Goal: Task Accomplishment & Management: Use online tool/utility

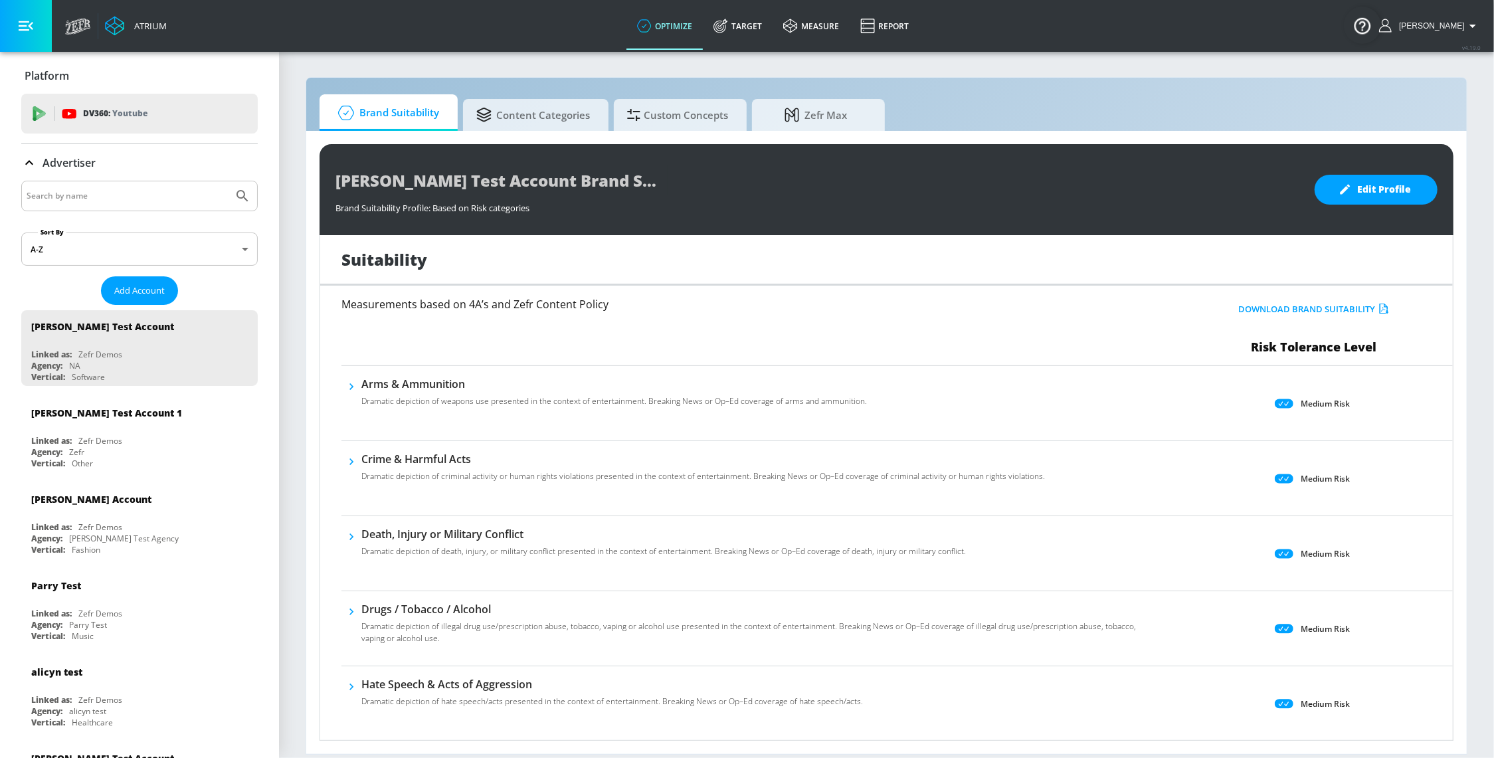
drag, startPoint x: 741, startPoint y: 32, endPoint x: 830, endPoint y: 108, distance: 116.8
click at [742, 33] on link "Target" at bounding box center [738, 26] width 70 height 48
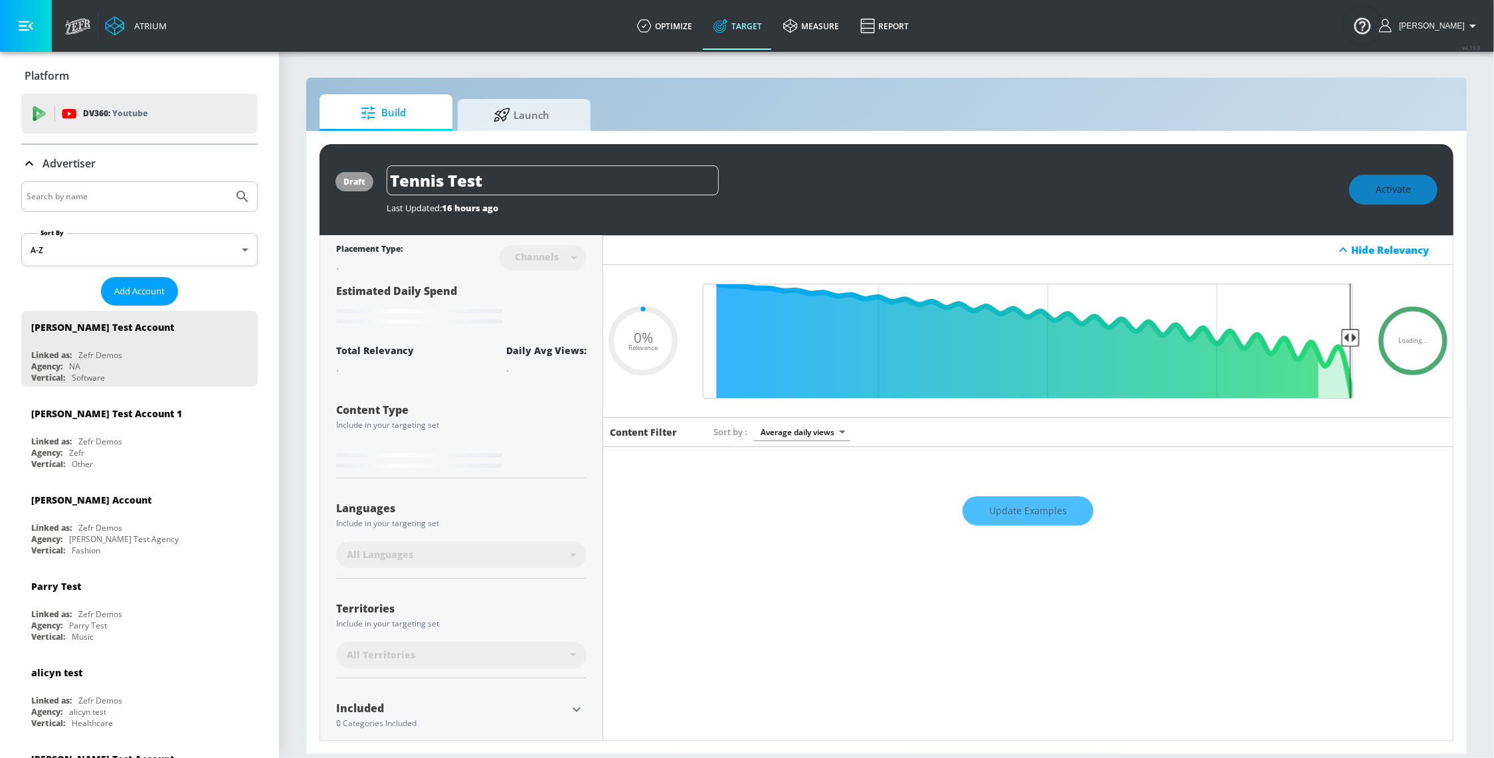
type input "0.22"
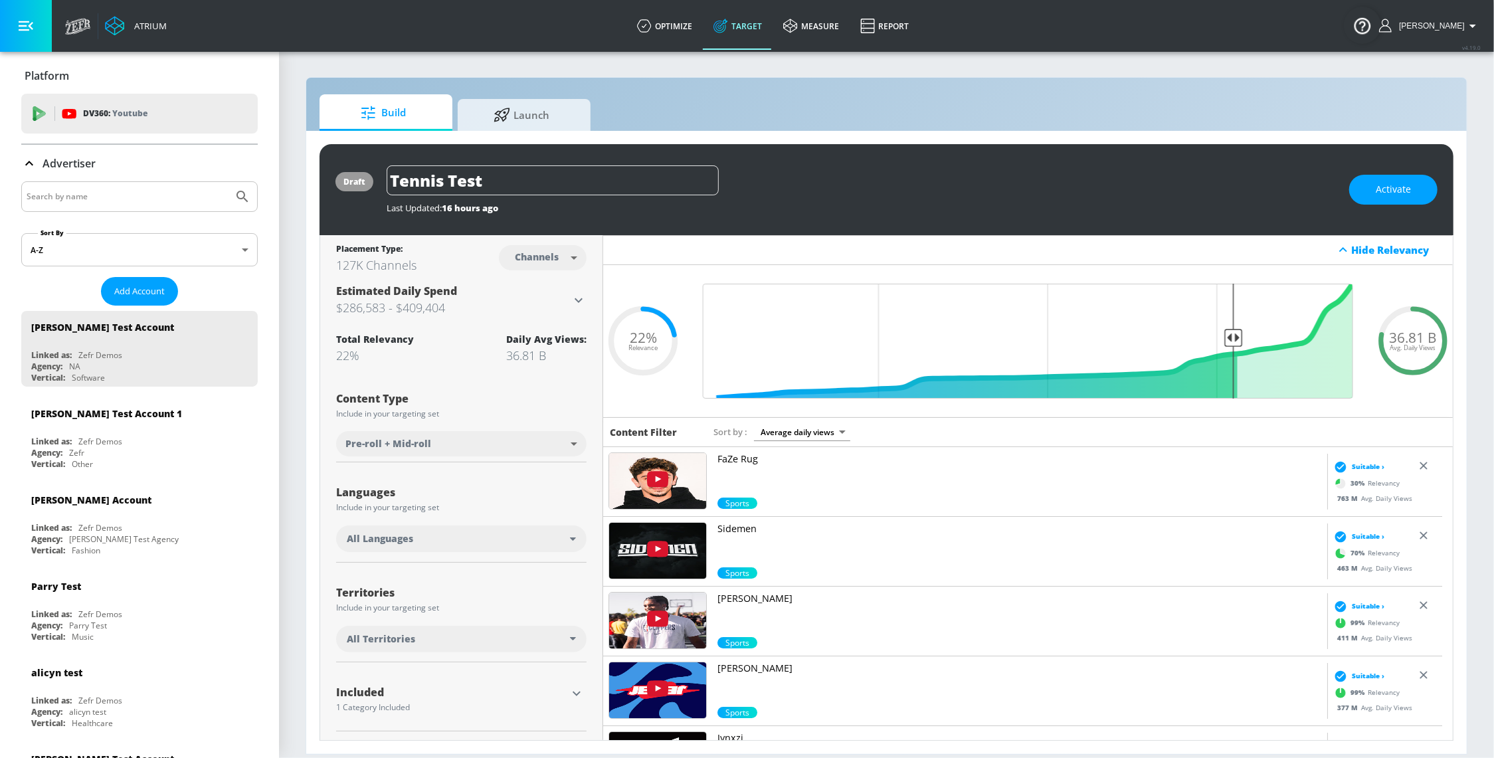
click at [110, 201] on input "Search by name" at bounding box center [127, 196] width 201 height 17
type input "telemundo"
click at [228, 182] on button "Submit Search" at bounding box center [242, 196] width 29 height 29
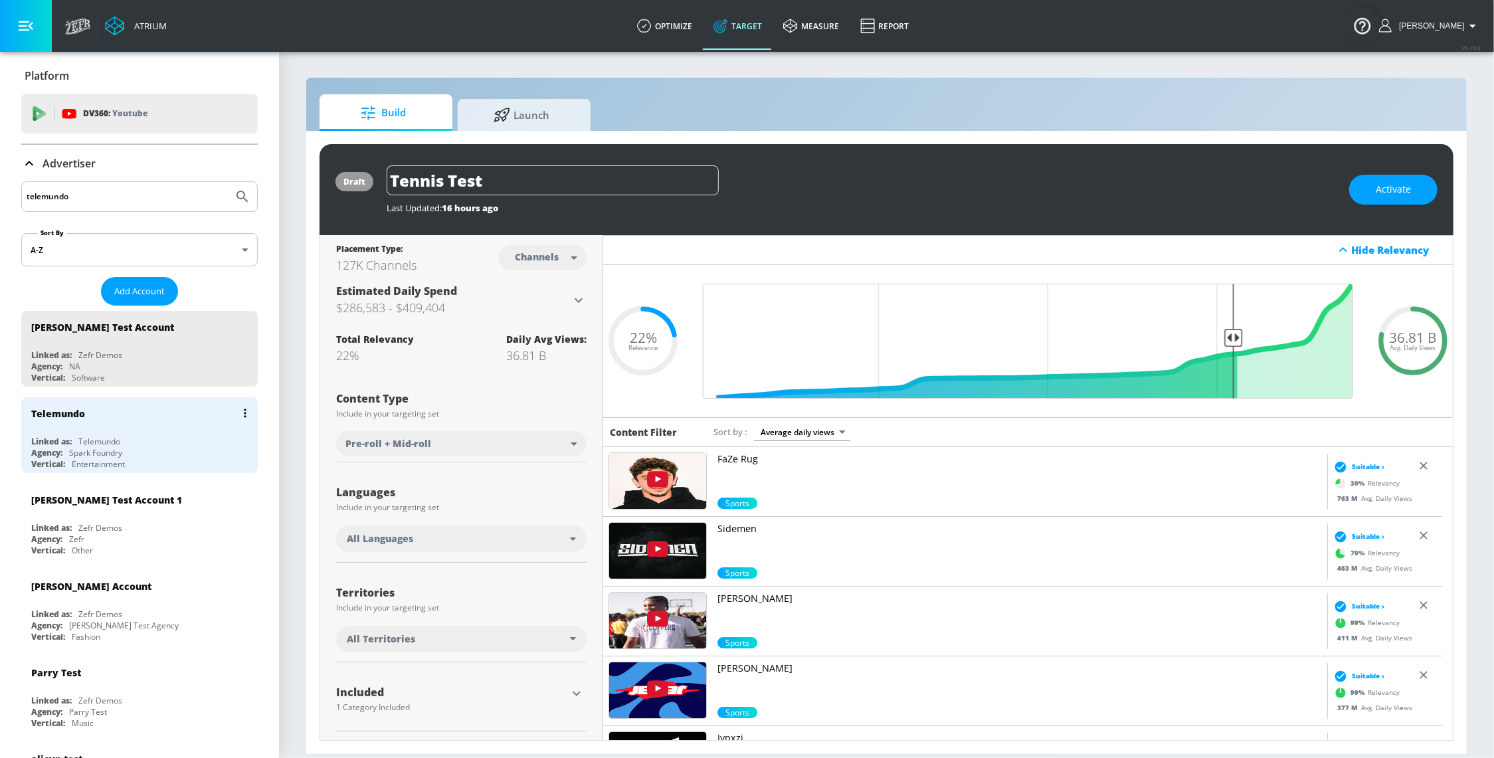
click at [125, 462] on div "Entertainment" at bounding box center [98, 463] width 53 height 11
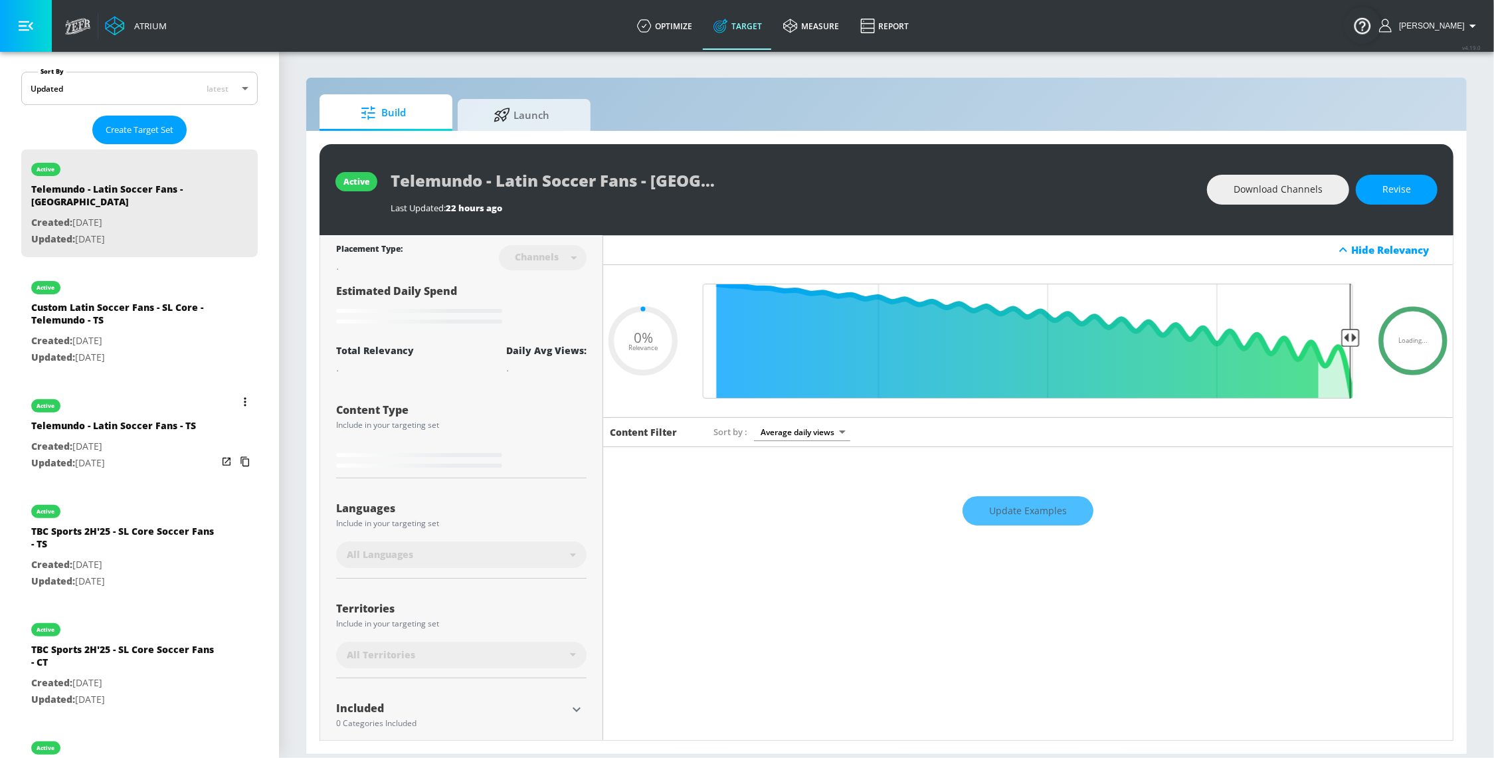
type input "0.5"
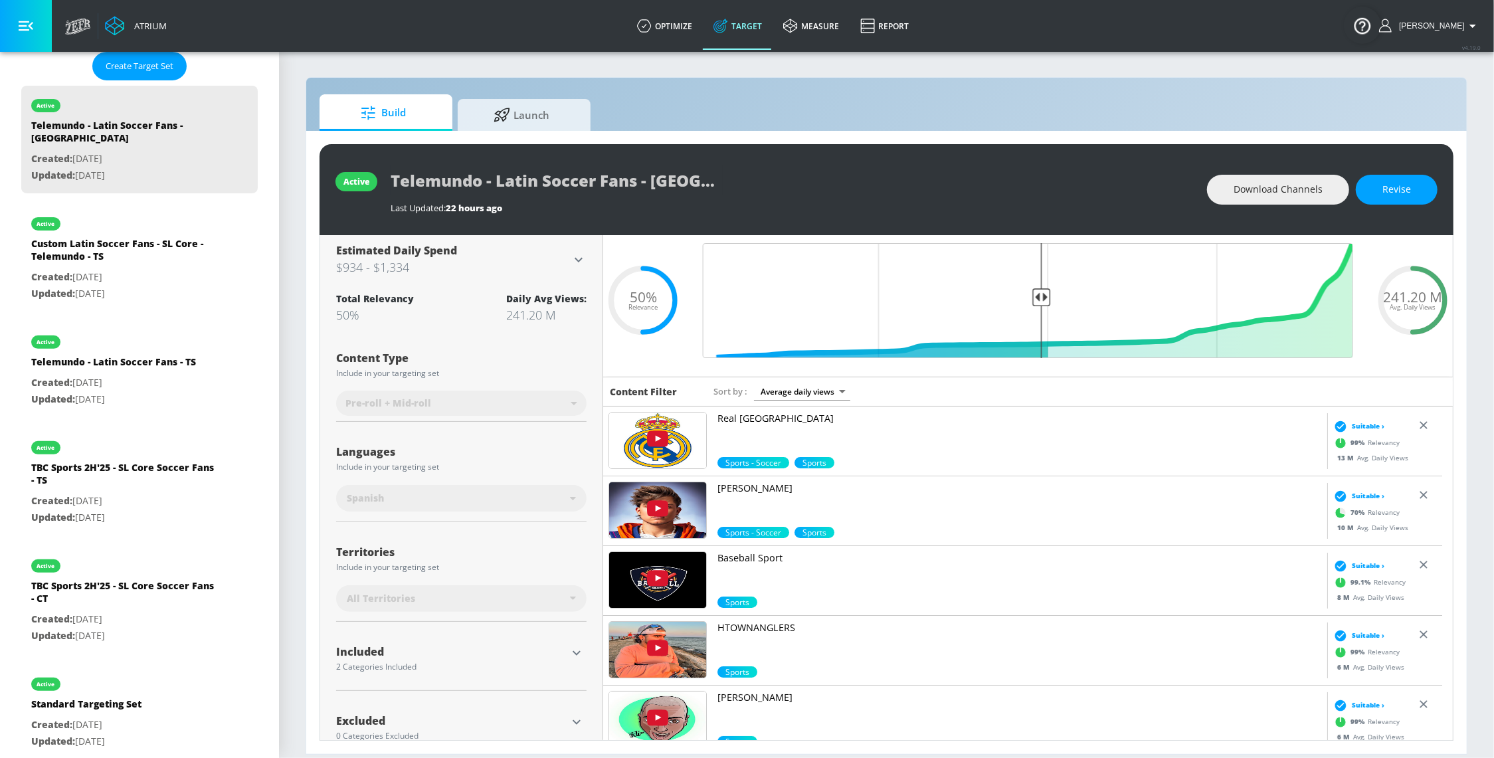
scroll to position [72, 0]
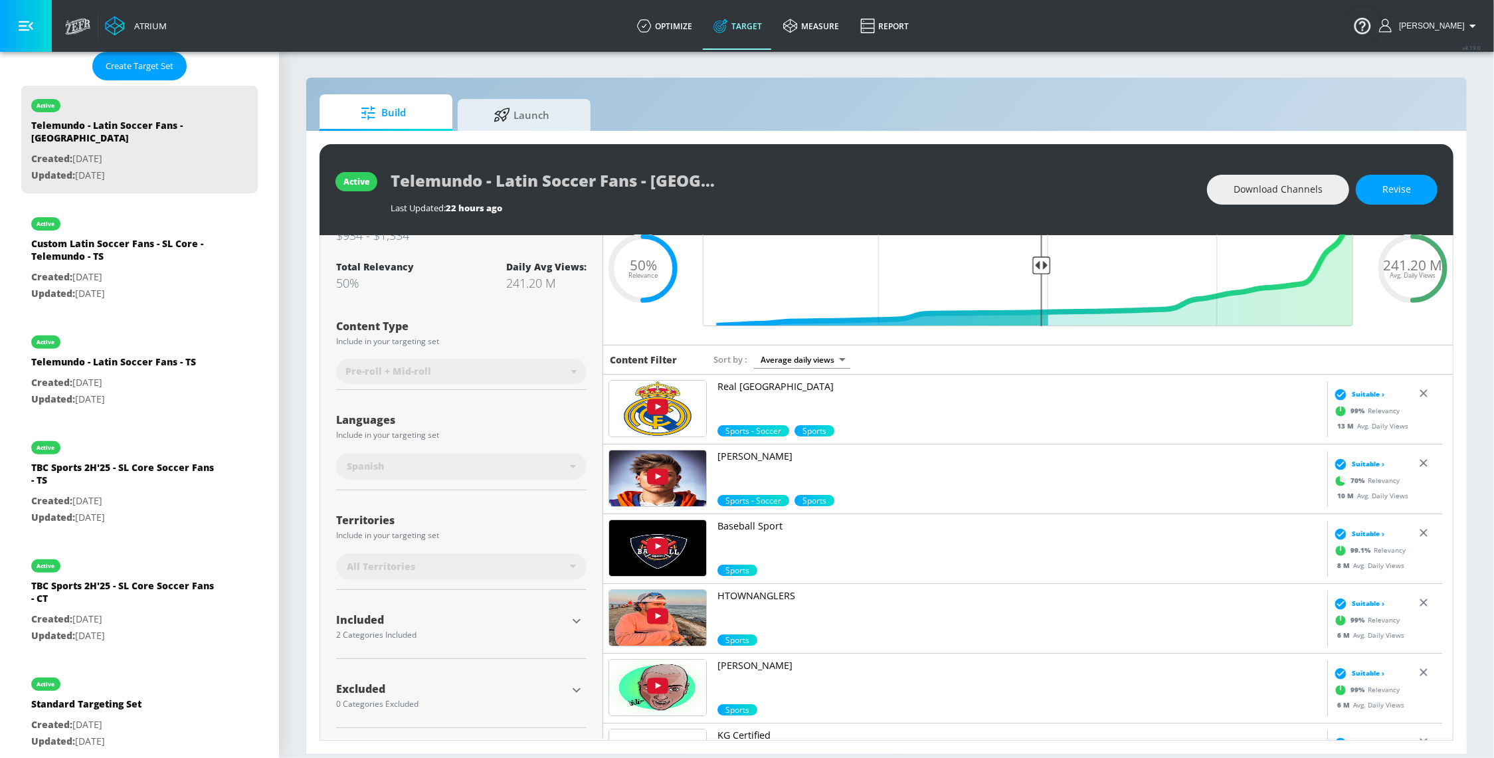
click at [577, 628] on icon "button" at bounding box center [577, 621] width 16 height 16
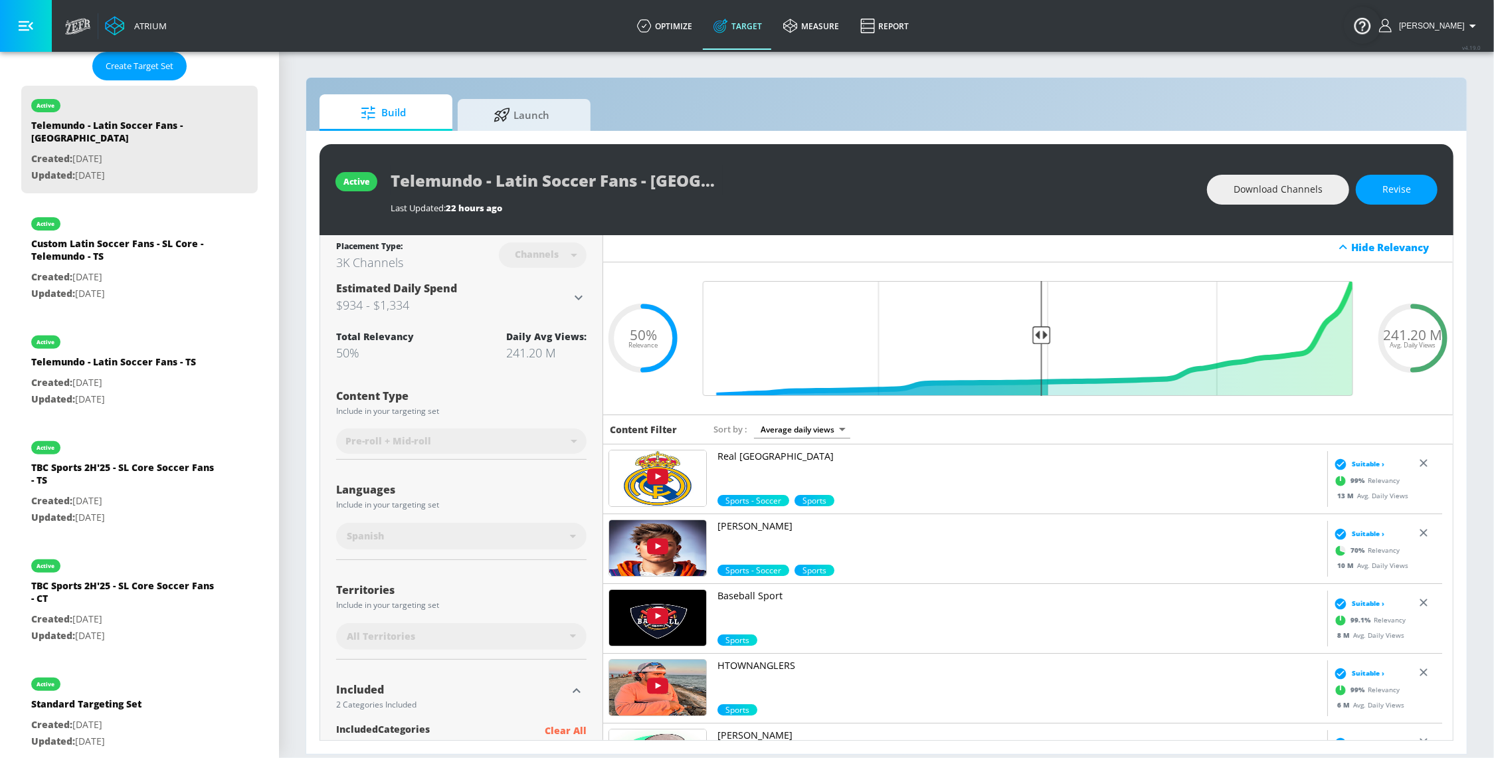
scroll to position [0, 0]
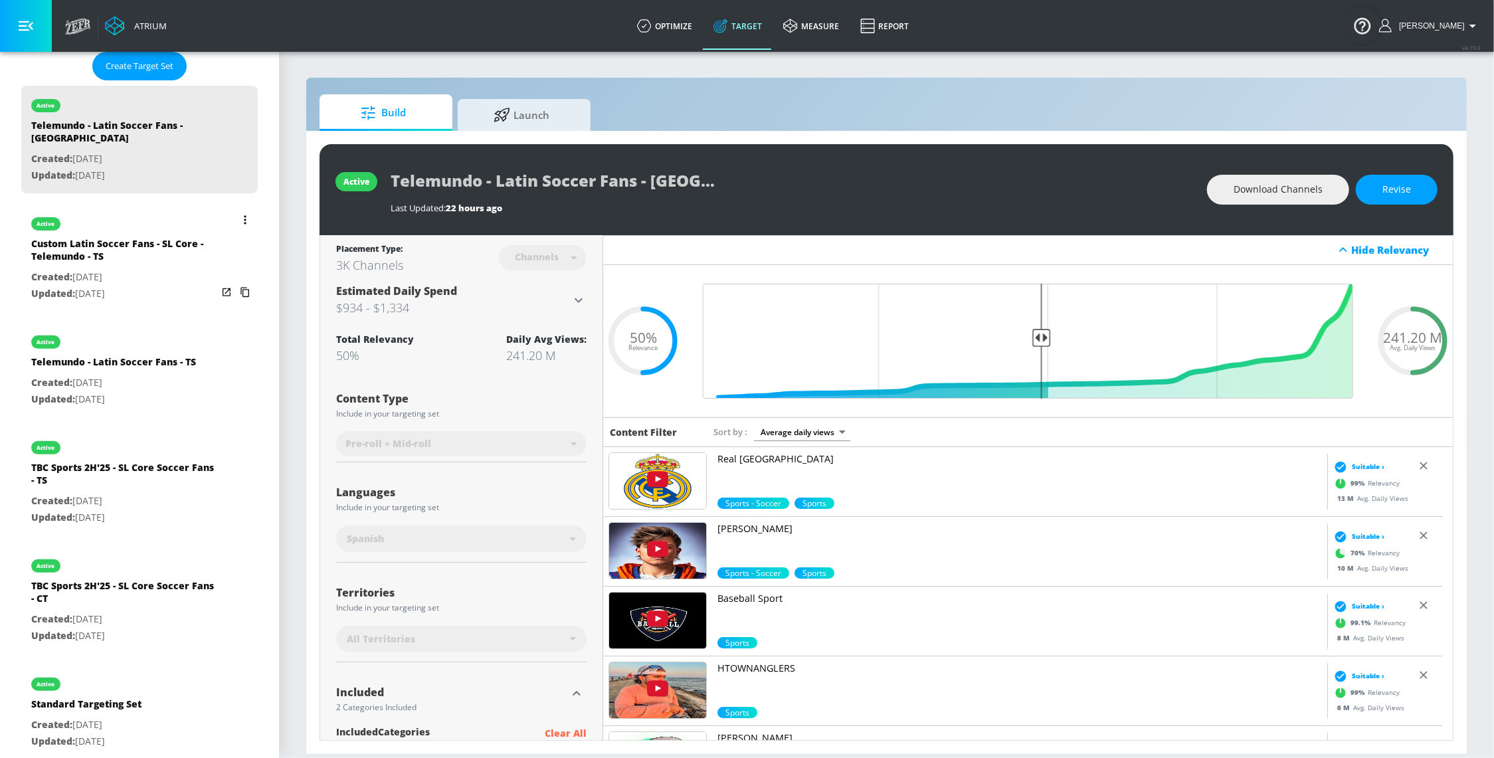
click at [121, 269] on p "Created: [DATE]" at bounding box center [124, 277] width 186 height 17
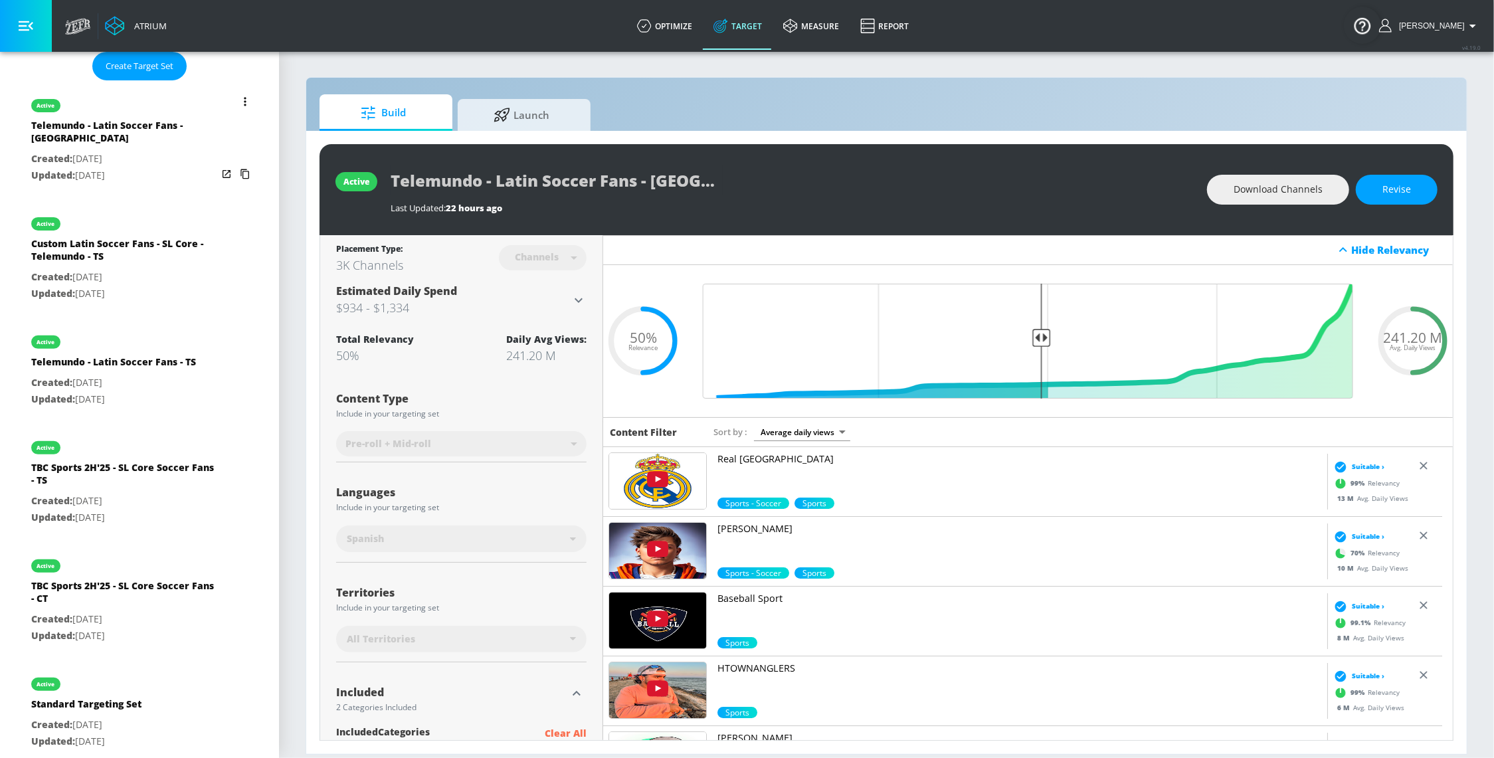
type input "Custom Latin Soccer Fans - SL Core - Telemundo - TS"
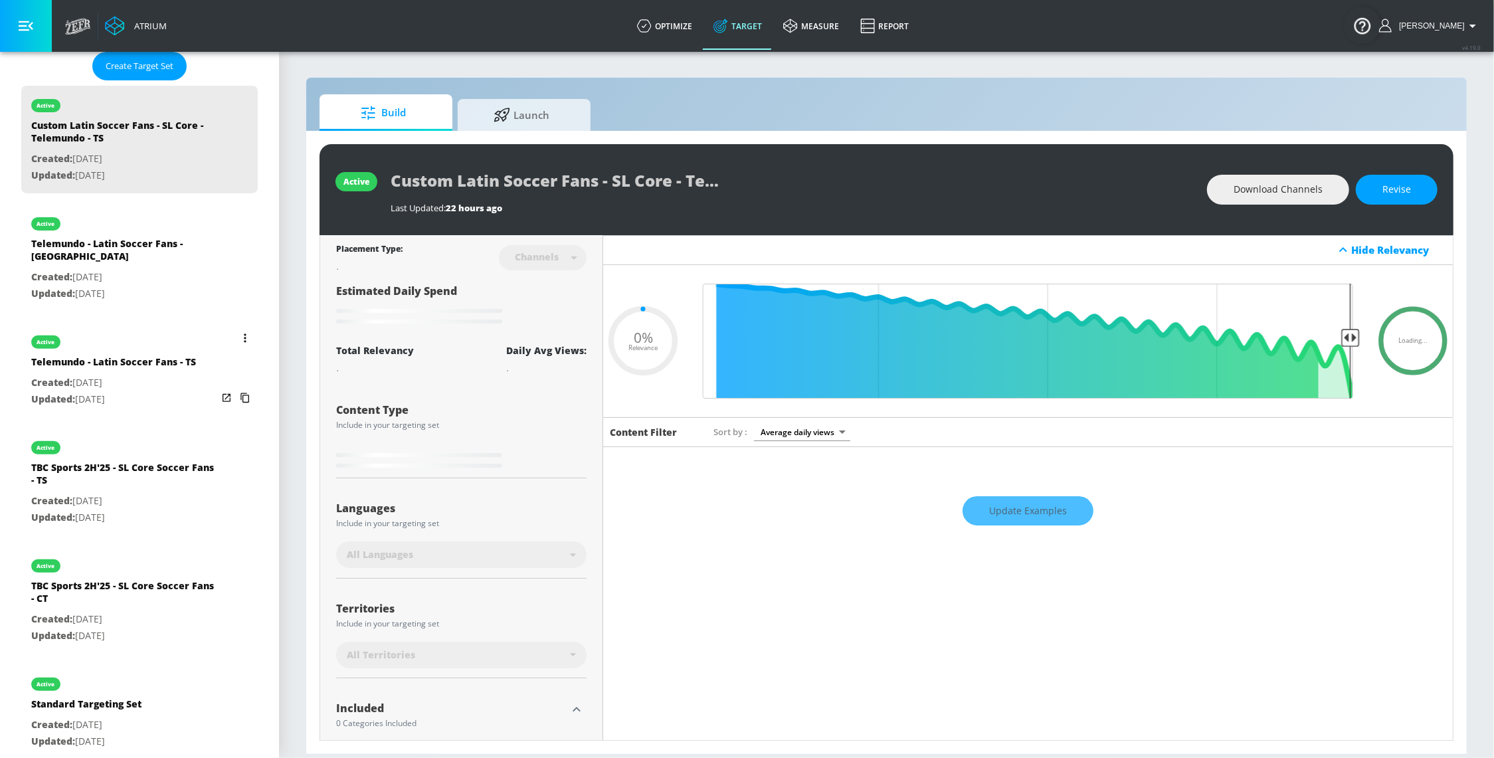
type input "0.65"
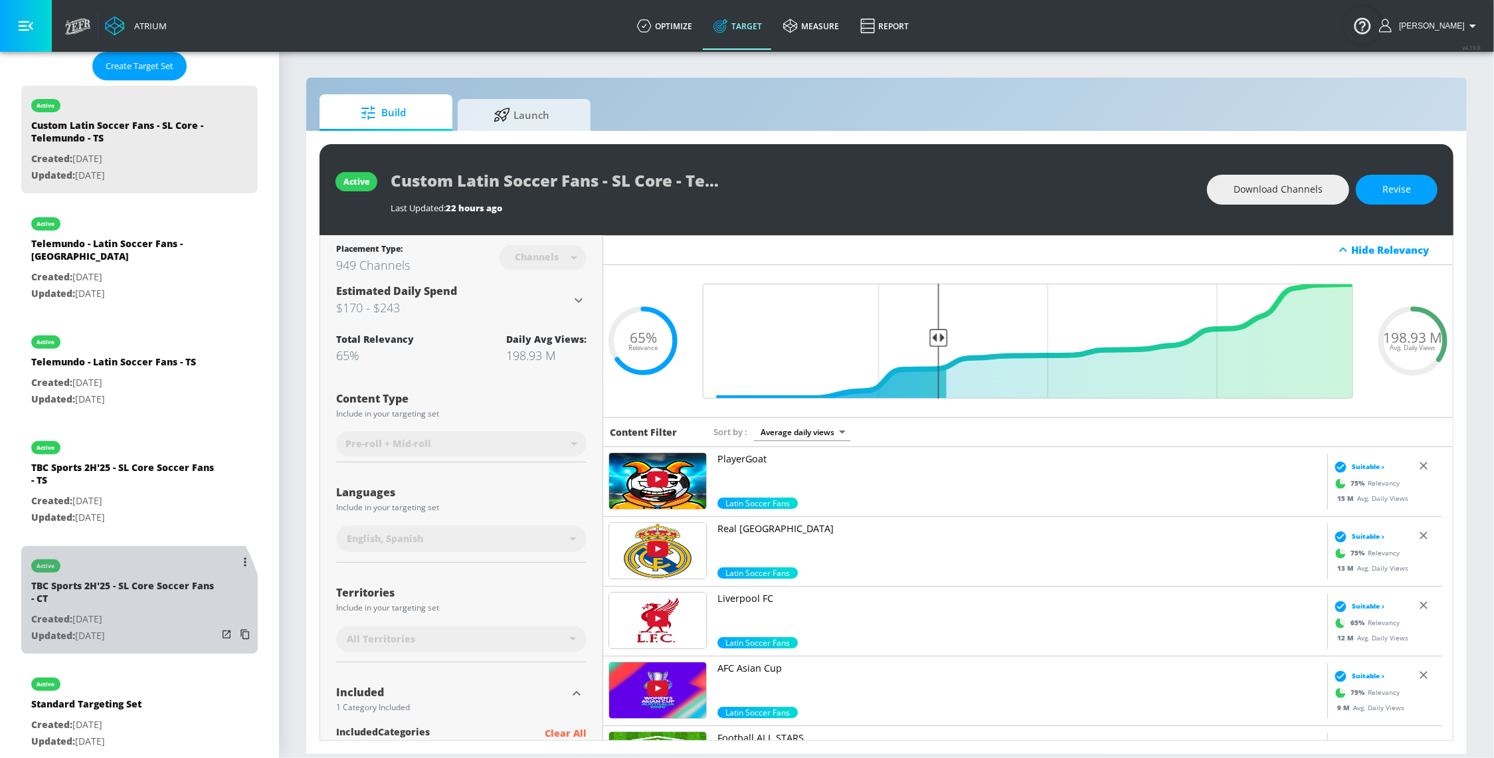
click at [111, 611] on p "Created: [DATE]" at bounding box center [124, 619] width 186 height 17
type input "TBC Sports 2H'25 - SL Core Soccer Fans - CT"
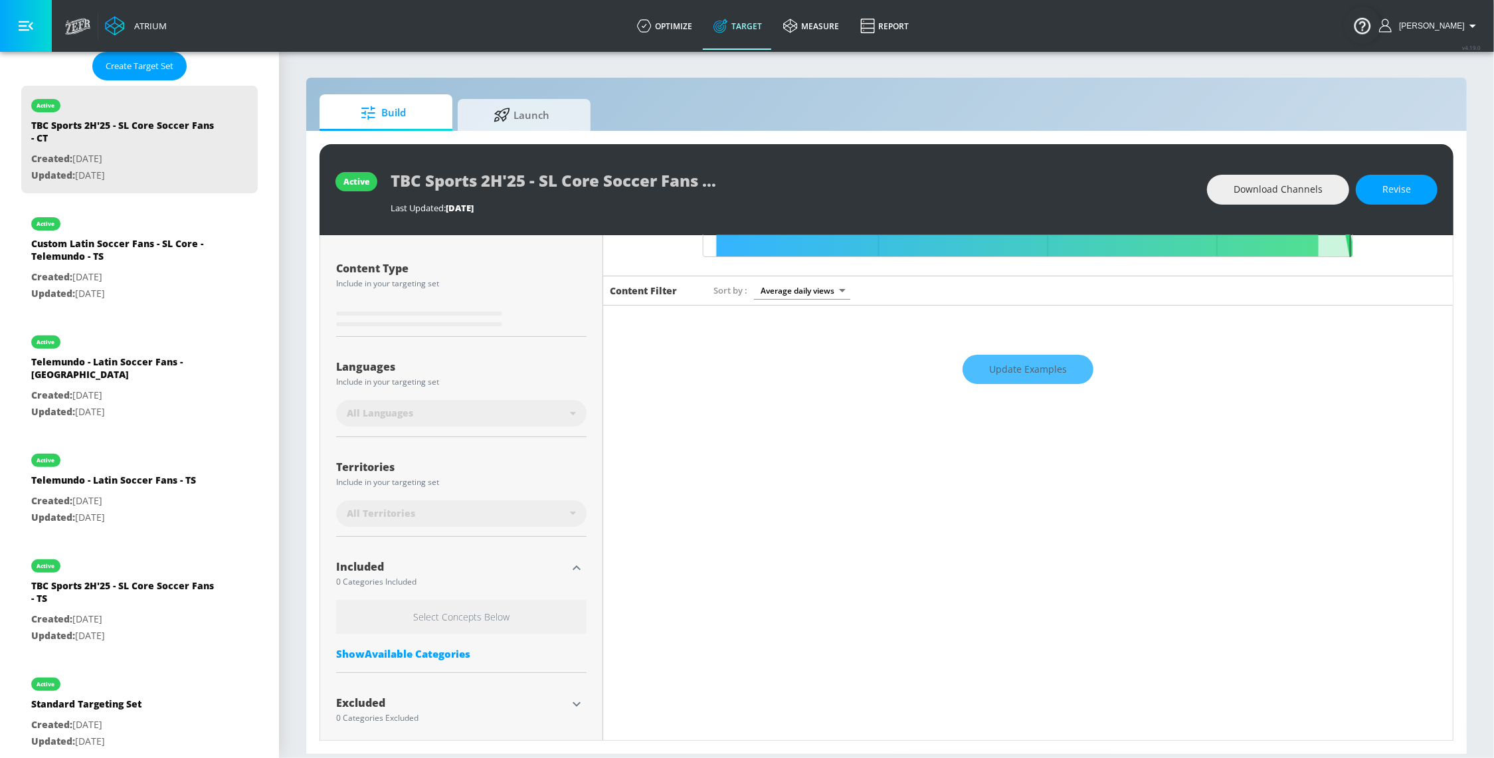
scroll to position [155, 0]
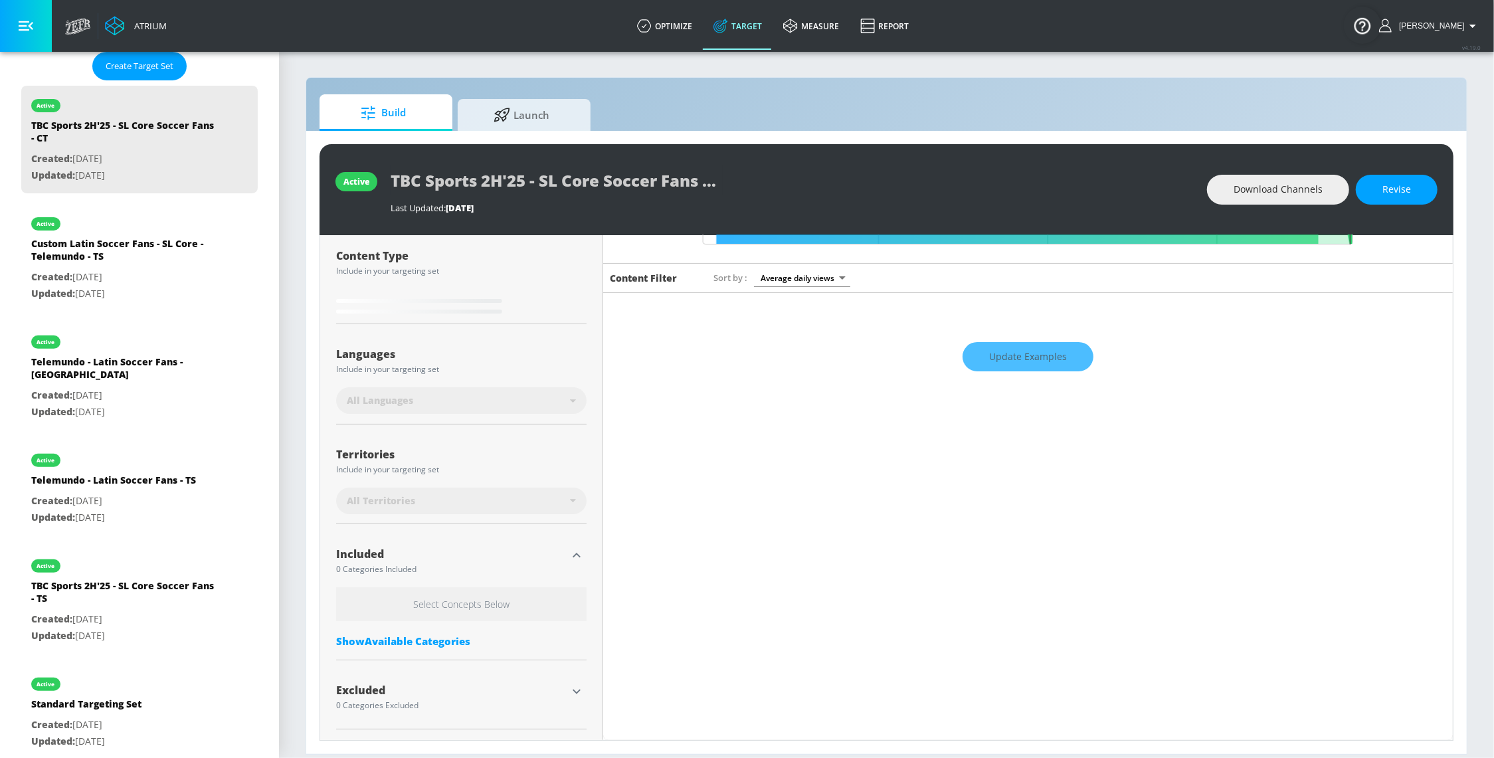
type input "0.25"
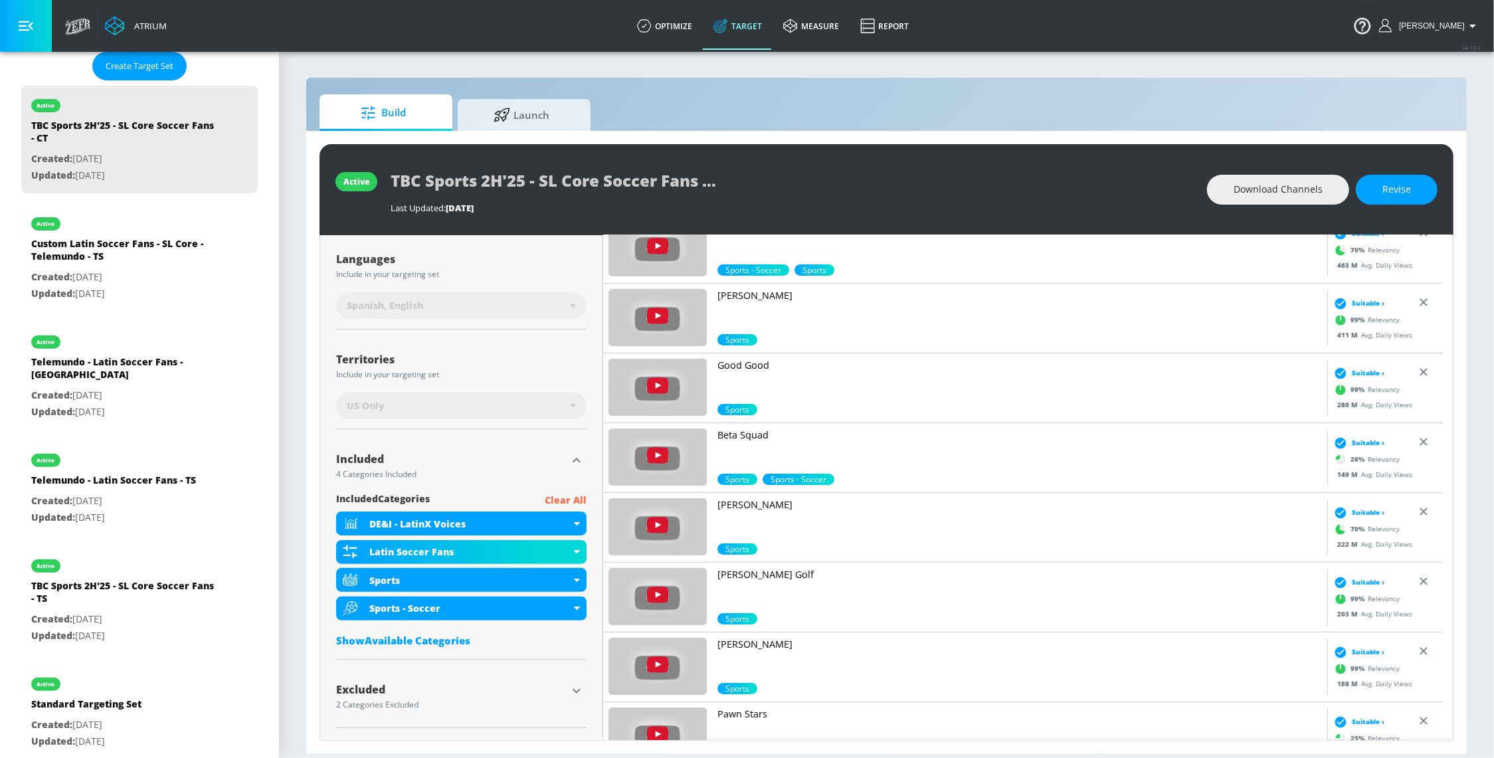
scroll to position [234, 0]
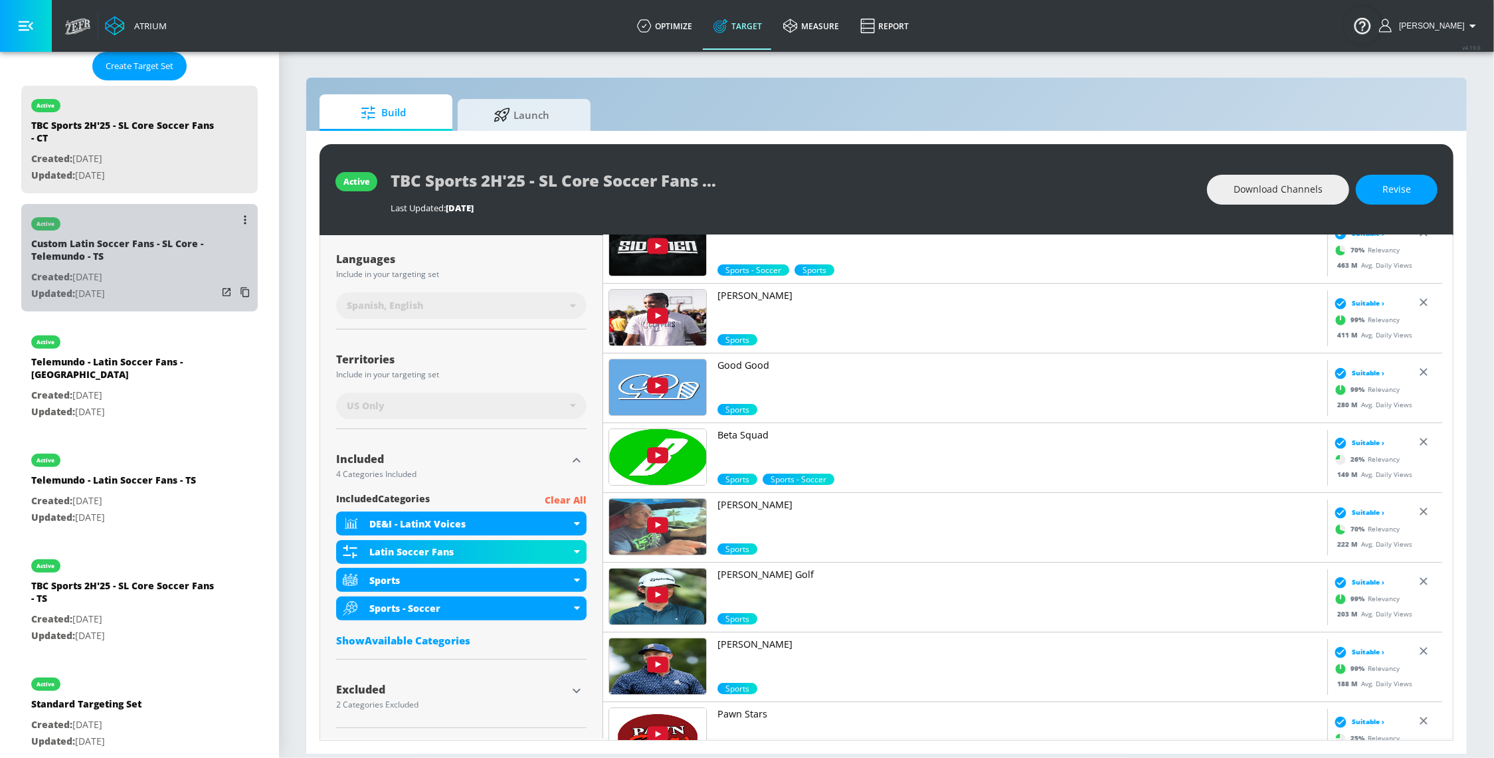
click at [161, 262] on div "Custom Latin Soccer Fans - SL Core - Telemundo - TS" at bounding box center [124, 253] width 186 height 32
type input "Custom Latin Soccer Fans - SL Core - Telemundo - TS"
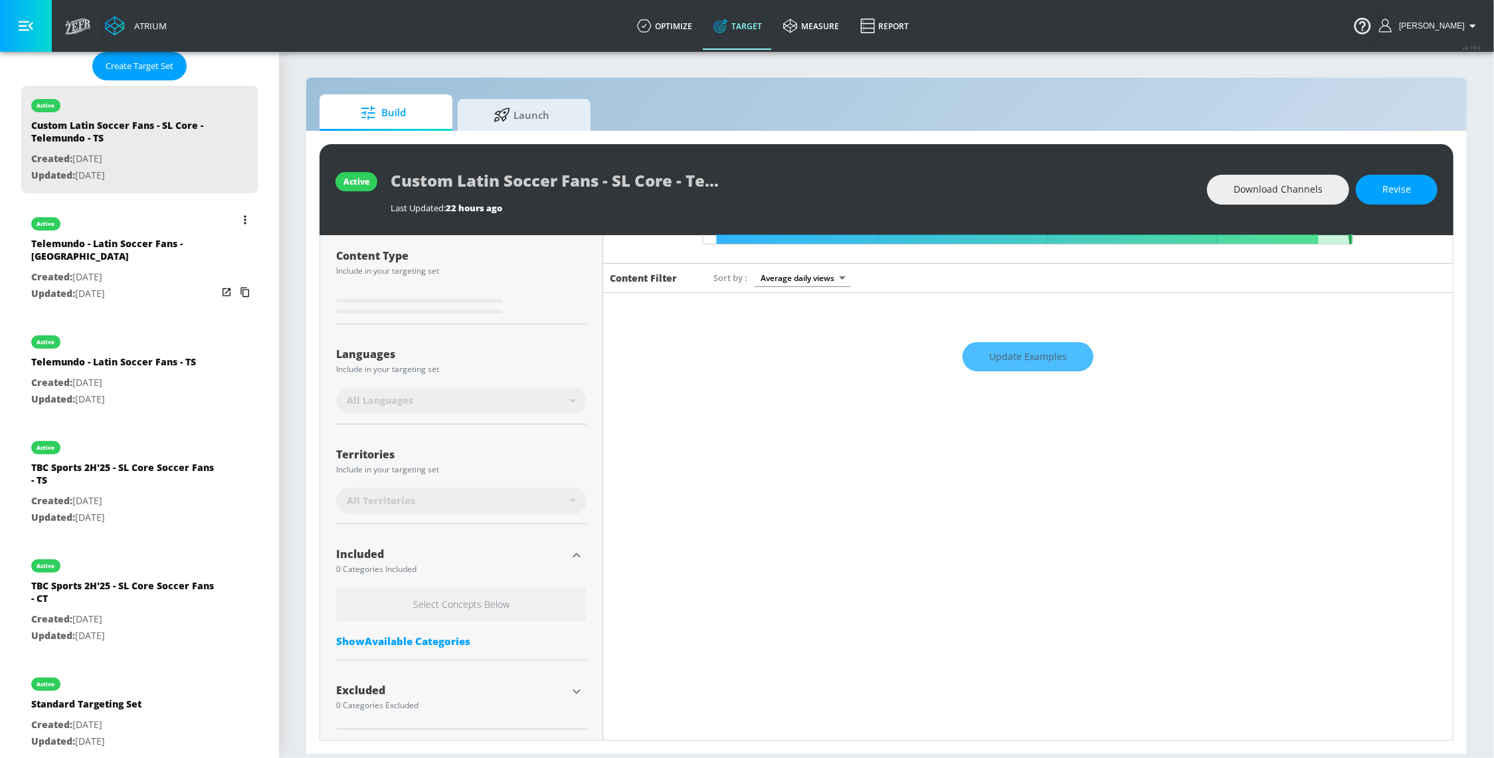
scroll to position [155, 0]
type input "0.65"
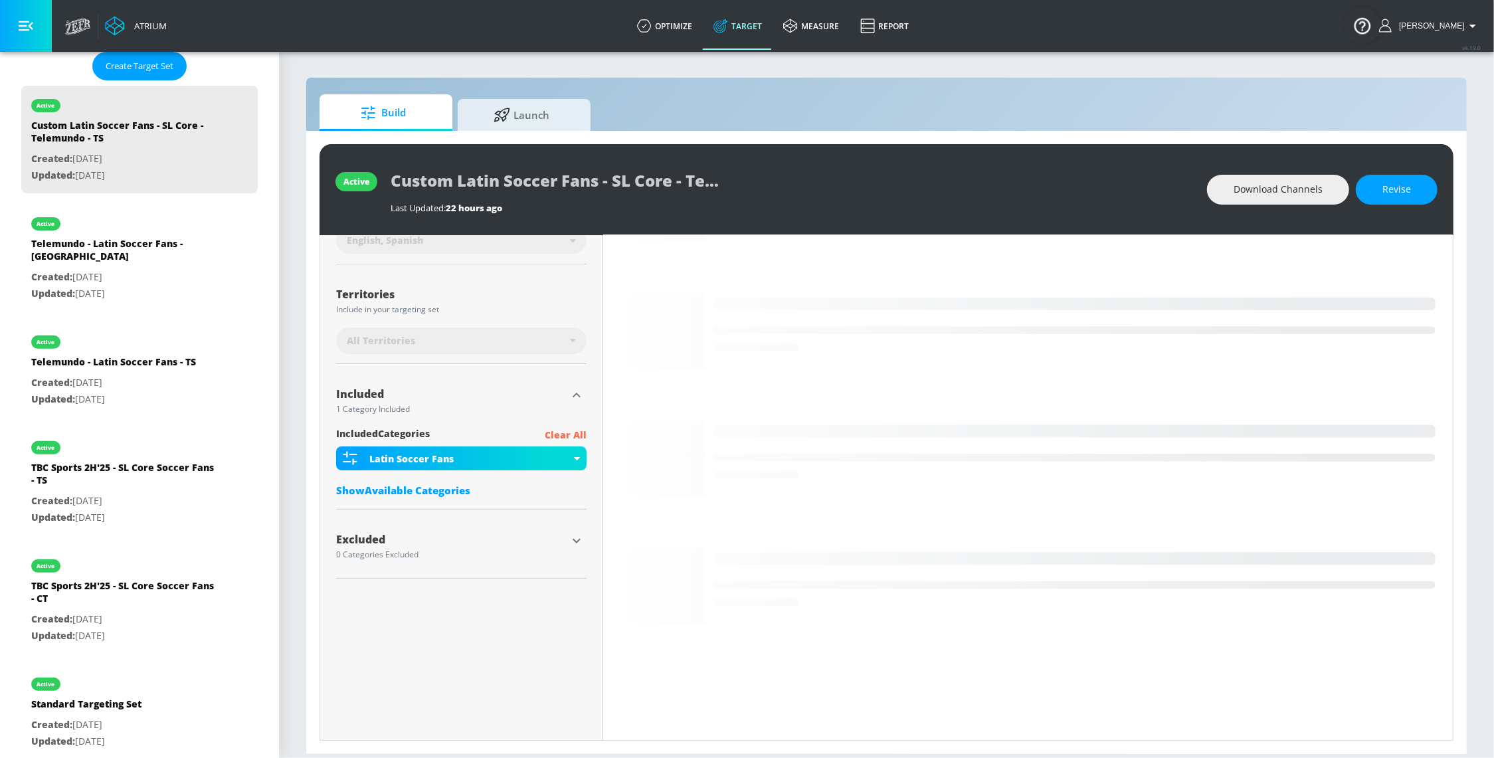
scroll to position [0, 0]
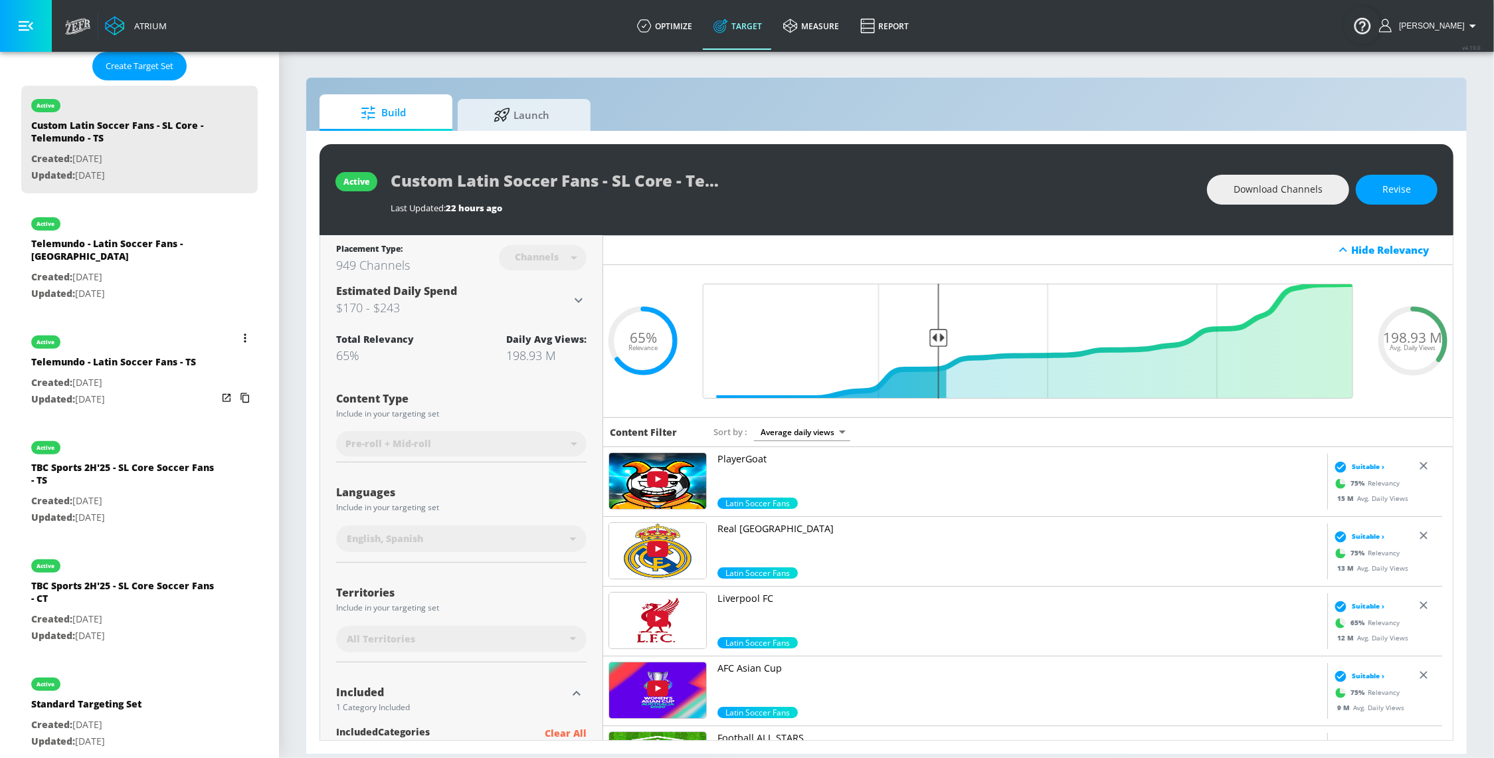
click at [169, 375] on p "Created: [DATE]" at bounding box center [113, 383] width 165 height 17
type input "Telemundo - Latin Soccer Fans - TS"
type input "videos"
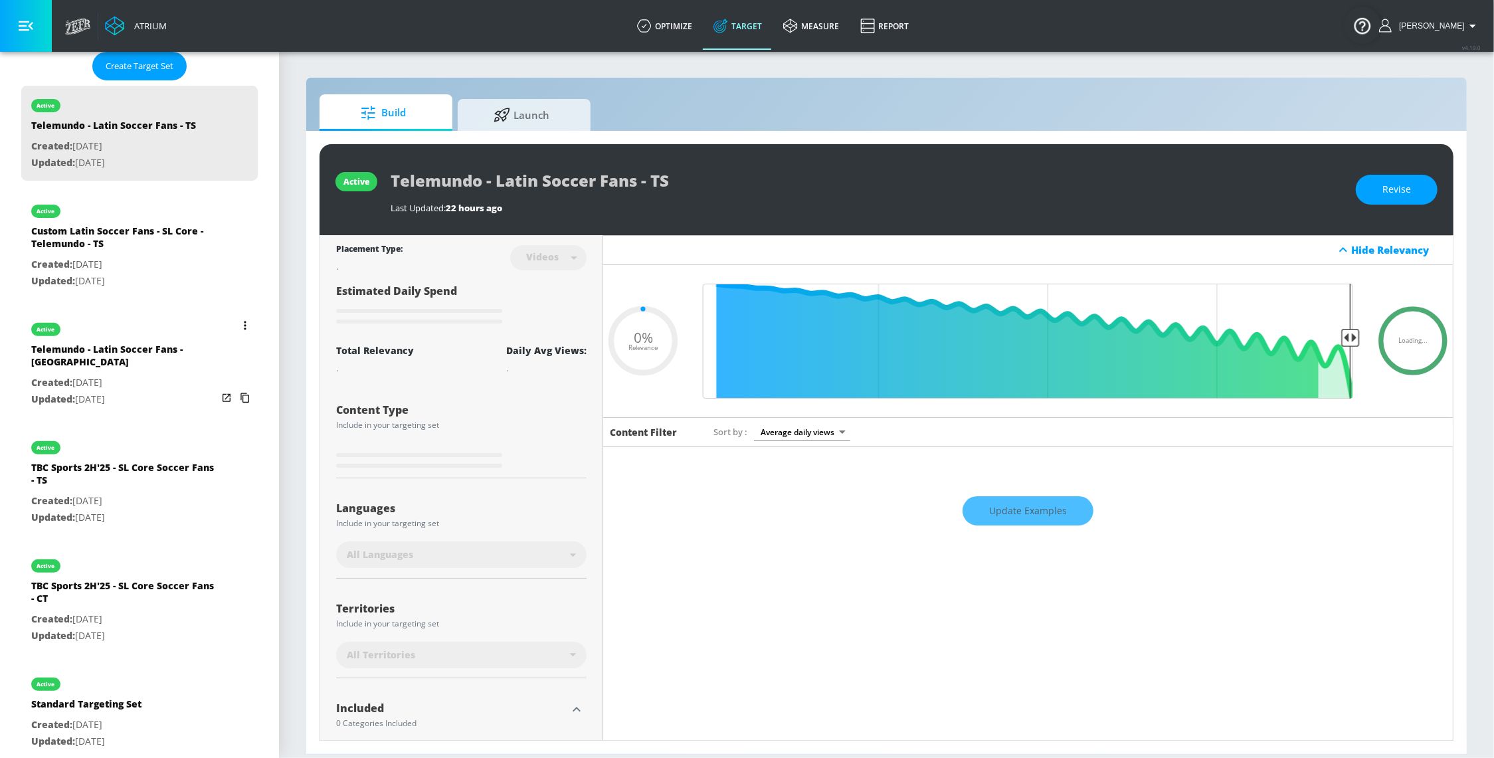
type input "0.5"
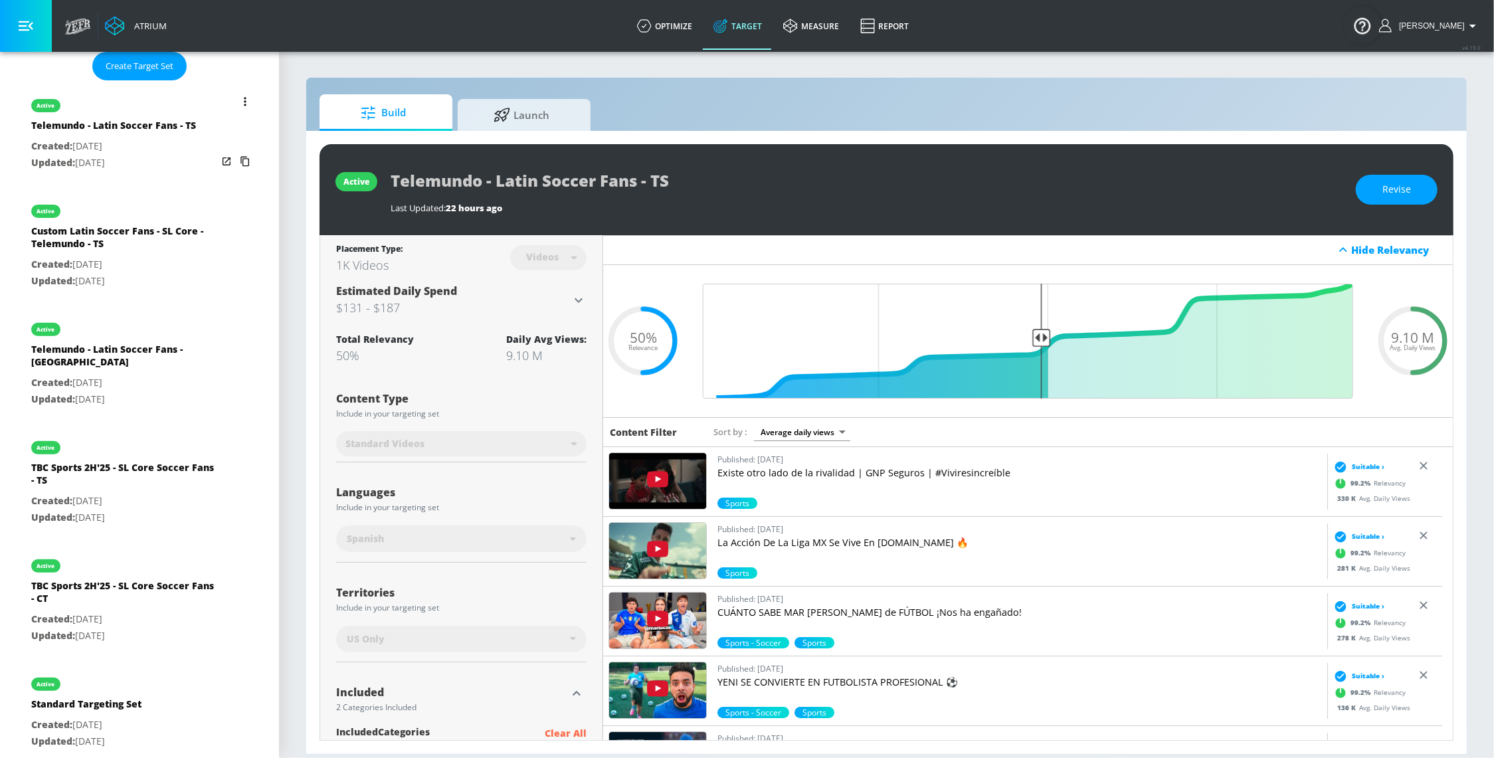
click at [145, 377] on p "Created: [DATE]" at bounding box center [124, 383] width 186 height 17
type input "Telemundo - Latin Soccer Fans - [GEOGRAPHIC_DATA]"
type input "channels"
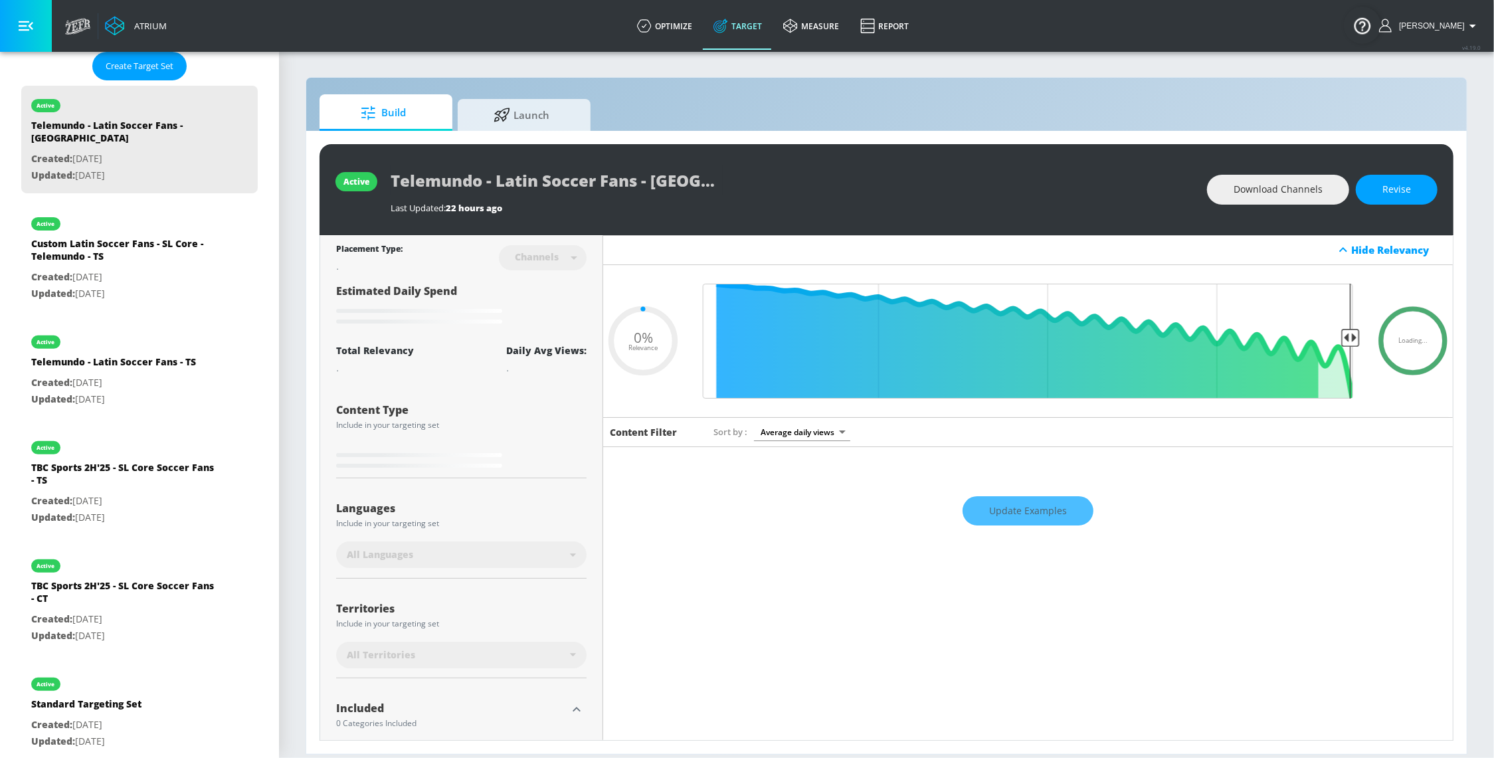
type input "0.5"
